Goal: Task Accomplishment & Management: Use online tool/utility

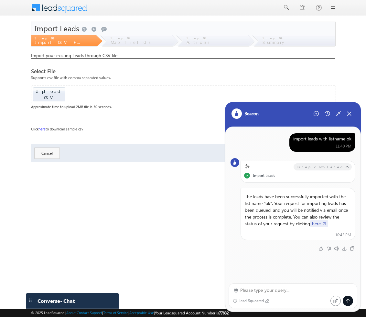
click at [318, 224] on link "here" at bounding box center [319, 223] width 18 height 7
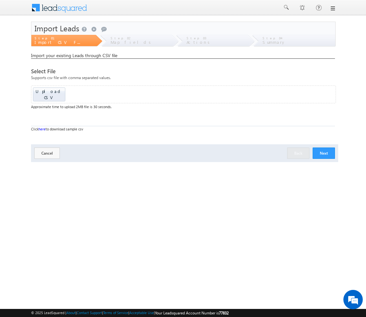
click at [334, 11] on link at bounding box center [332, 8] width 5 height 5
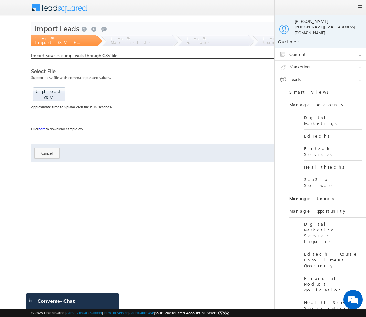
scroll to position [109, 0]
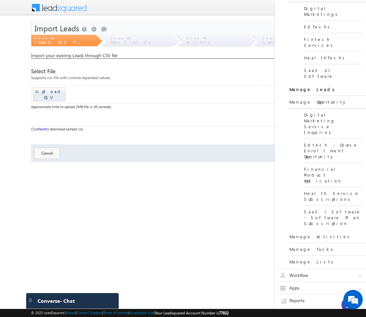
click at [329, 269] on link "Workflow" at bounding box center [323, 275] width 97 height 12
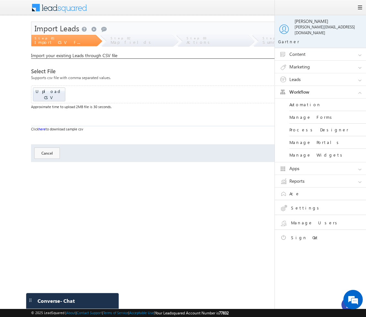
scroll to position [0, 0]
click at [308, 101] on link "Automation" at bounding box center [328, 105] width 78 height 13
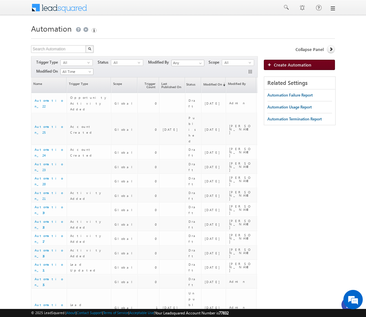
click at [307, 66] on span "Create Automation" at bounding box center [292, 64] width 37 height 5
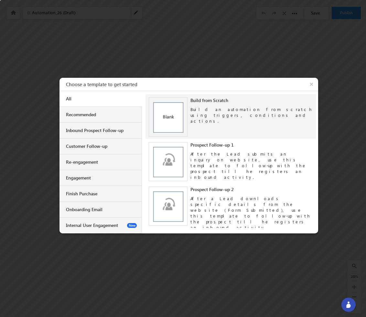
click at [178, 119] on img at bounding box center [168, 117] width 39 height 39
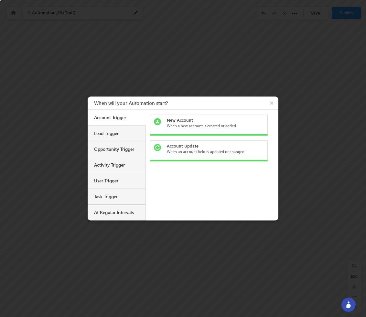
click at [230, 126] on div "When a new account is created or added" at bounding box center [212, 126] width 91 height 6
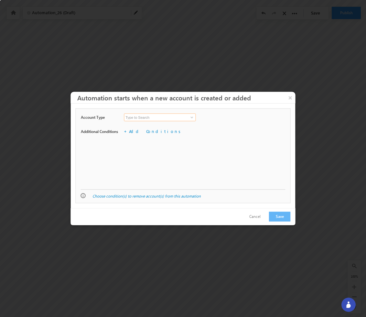
click at [184, 118] on input at bounding box center [160, 118] width 72 height 8
click at [191, 119] on span at bounding box center [191, 117] width 5 height 5
click at [176, 145] on link "HealthTech" at bounding box center [160, 144] width 72 height 7
type input "HealthTech"
click at [150, 132] on link "Add Conditions" at bounding box center [156, 131] width 54 height 5
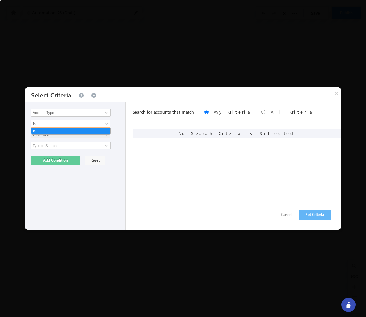
click at [98, 123] on span "Is" at bounding box center [66, 124] width 70 height 6
click at [100, 114] on input "Account Type" at bounding box center [70, 113] width 79 height 8
click at [106, 114] on span at bounding box center [106, 112] width 5 height 5
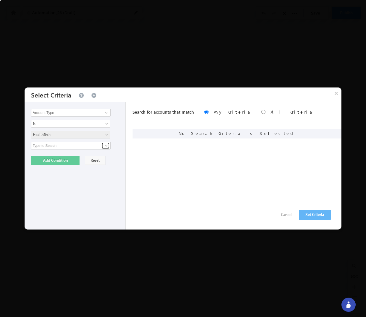
click at [104, 146] on span at bounding box center [106, 145] width 5 height 5
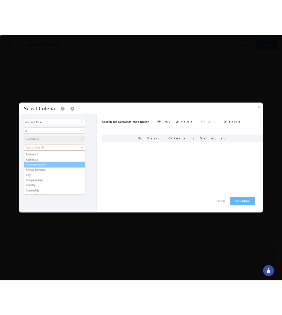
scroll to position [12, 0]
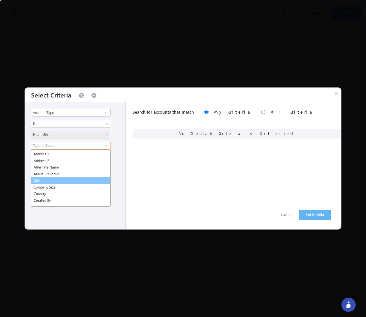
click at [99, 182] on link "City" at bounding box center [70, 180] width 79 height 7
type input "City"
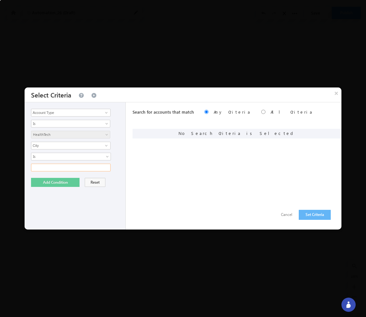
click at [91, 165] on input "text" at bounding box center [70, 168] width 79 height 8
type input "hyderabad"
click at [70, 185] on button "Add Condition" at bounding box center [55, 182] width 48 height 9
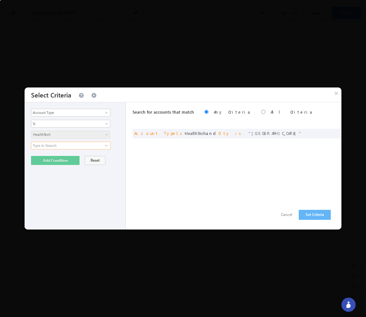
click at [66, 146] on input at bounding box center [70, 146] width 79 height 8
type input "h"
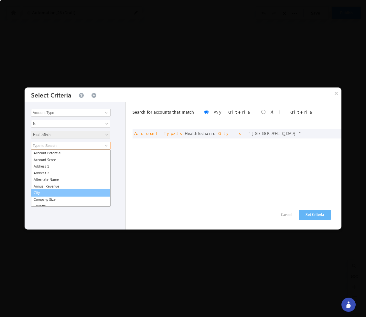
click at [49, 189] on link "City" at bounding box center [70, 192] width 79 height 7
type input "City"
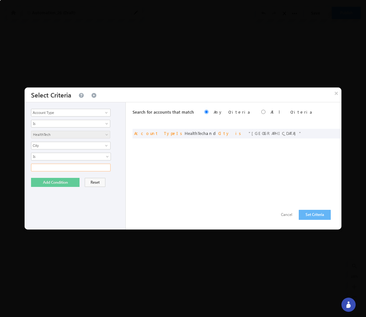
click at [56, 169] on input "text" at bounding box center [70, 168] width 79 height 8
click at [303, 214] on button "Set Criteria" at bounding box center [315, 215] width 32 height 10
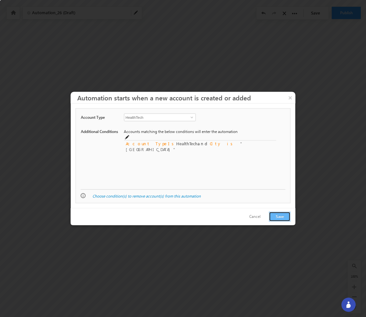
click at [286, 219] on button "Save" at bounding box center [280, 217] width 22 height 10
